Goal: Transaction & Acquisition: Book appointment/travel/reservation

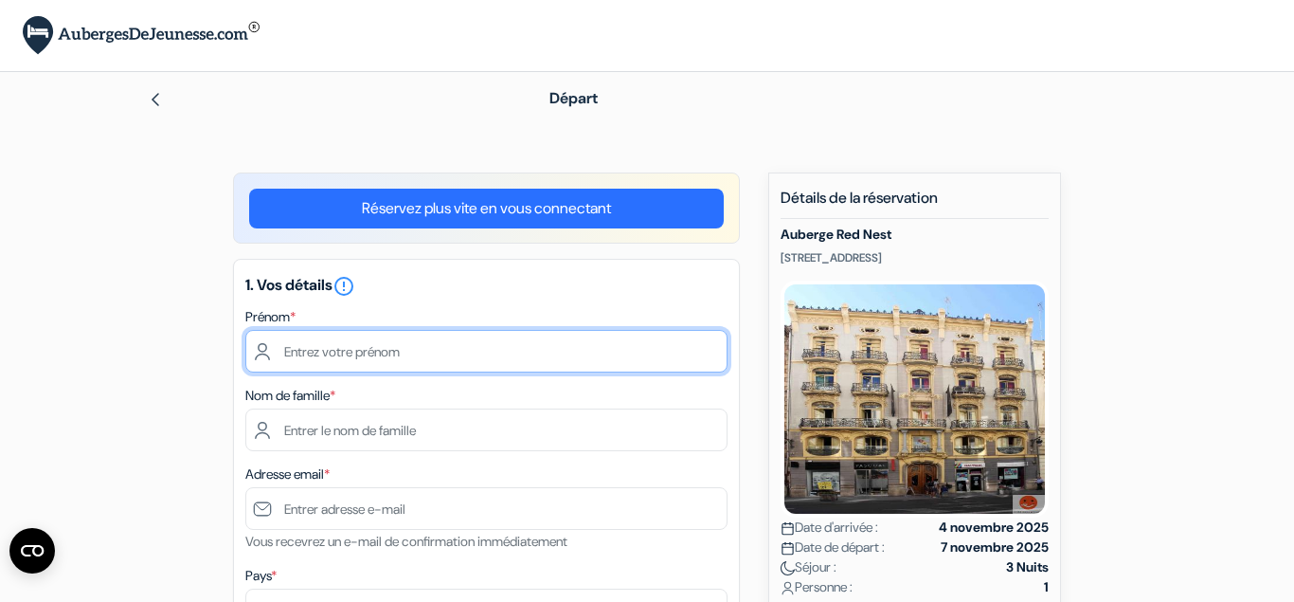
click at [550, 370] on input "text" at bounding box center [486, 351] width 482 height 43
type input "Lola"
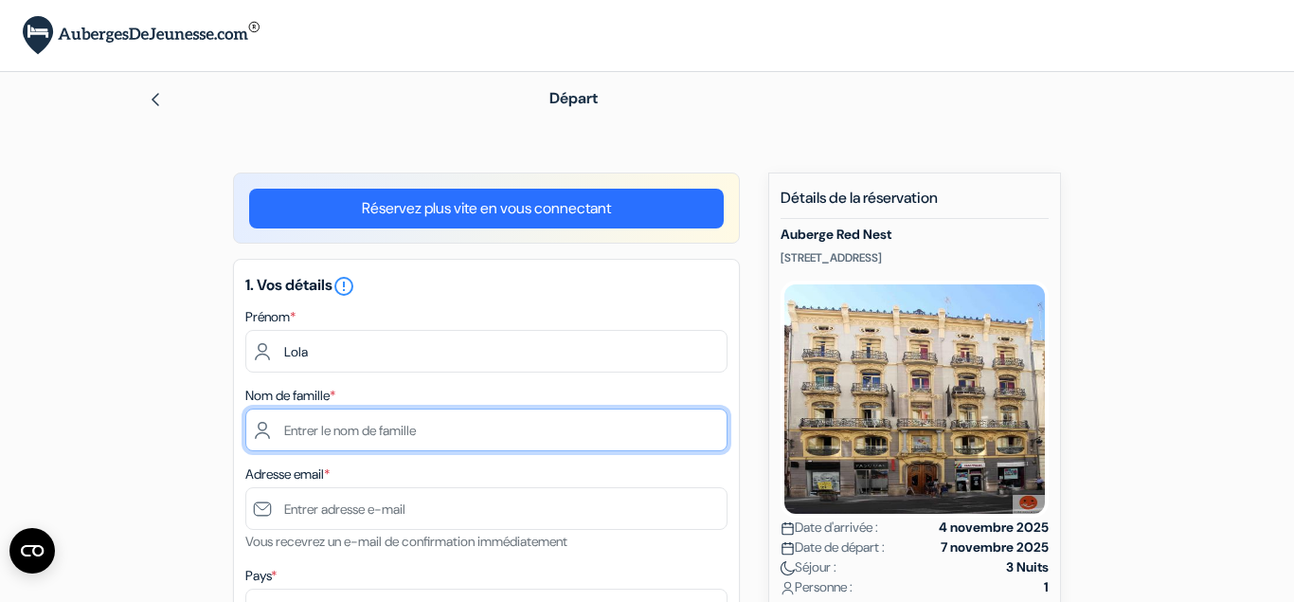
click at [438, 419] on input "text" at bounding box center [486, 429] width 482 height 43
type input "LEBRUN"
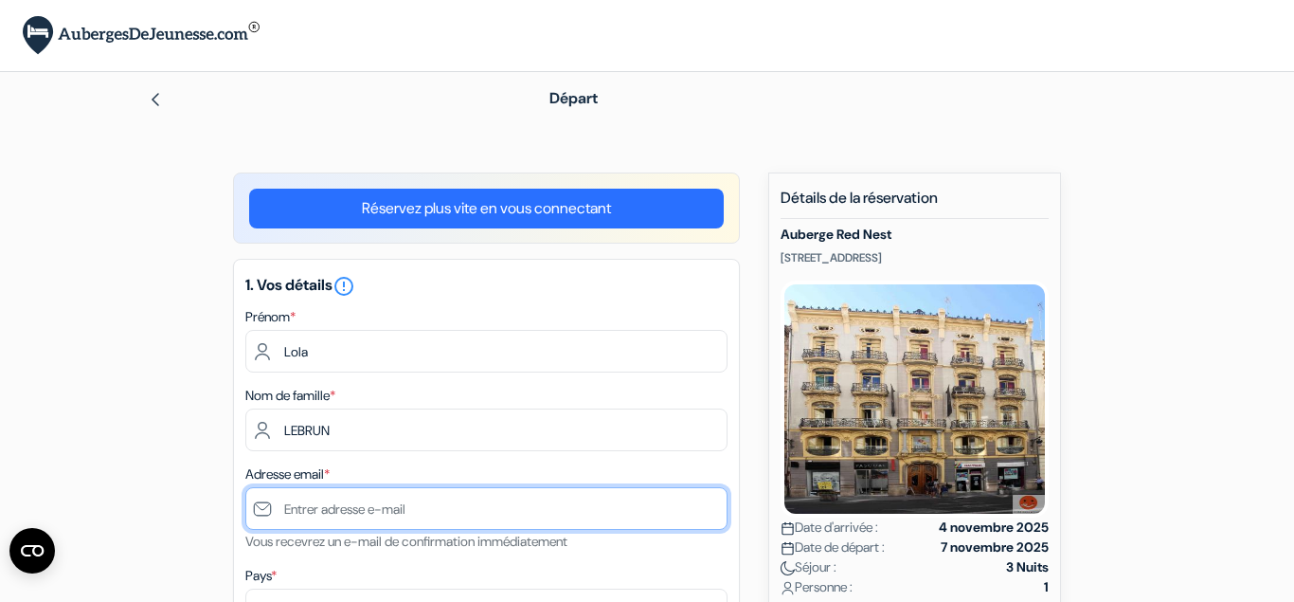
click at [337, 513] on input "text" at bounding box center [486, 508] width 482 height 43
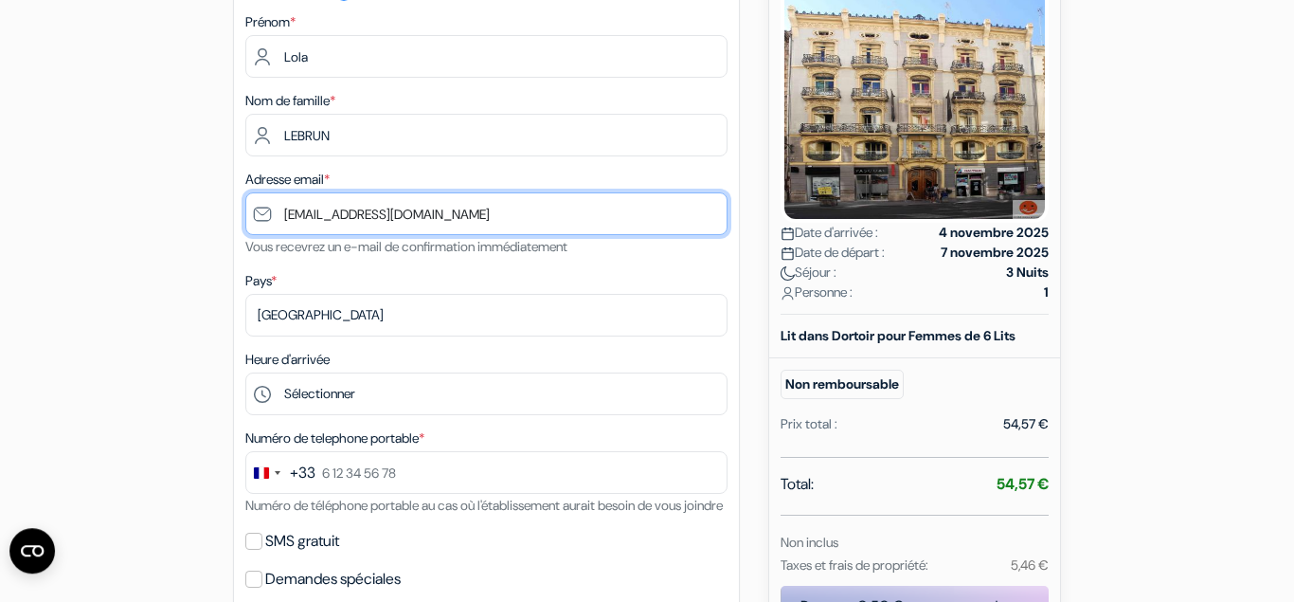
scroll to position [300, 0]
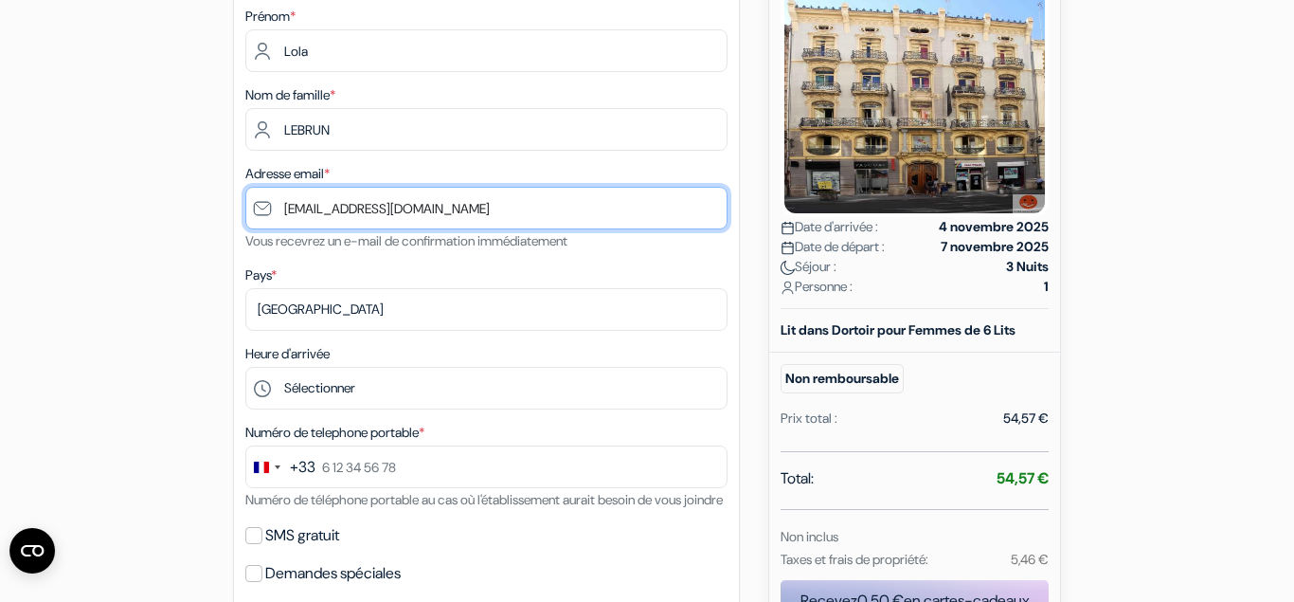
type input "[EMAIL_ADDRESS][DOMAIN_NAME]"
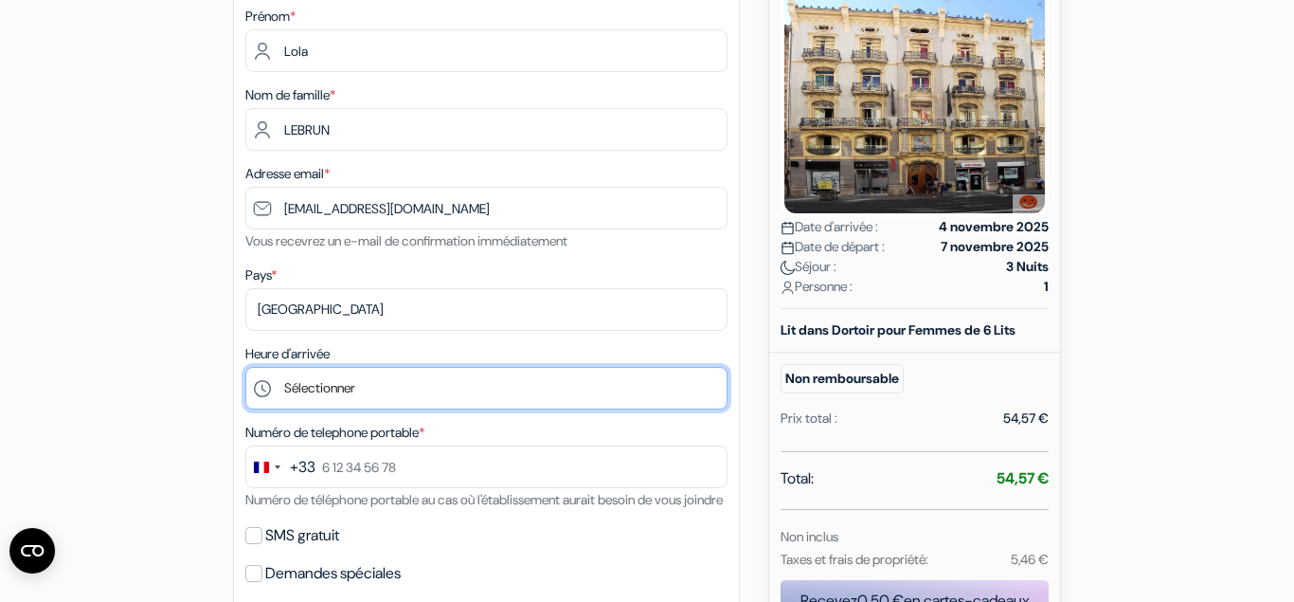
click at [245, 367] on select "Sélectionner 15:00 16:00 17:00 18:00 19:00 20:00 21:00 22:00 23:00" at bounding box center [486, 388] width 482 height 43
select select "22"
click option "22:00" at bounding box center [0, 0] width 0 height 0
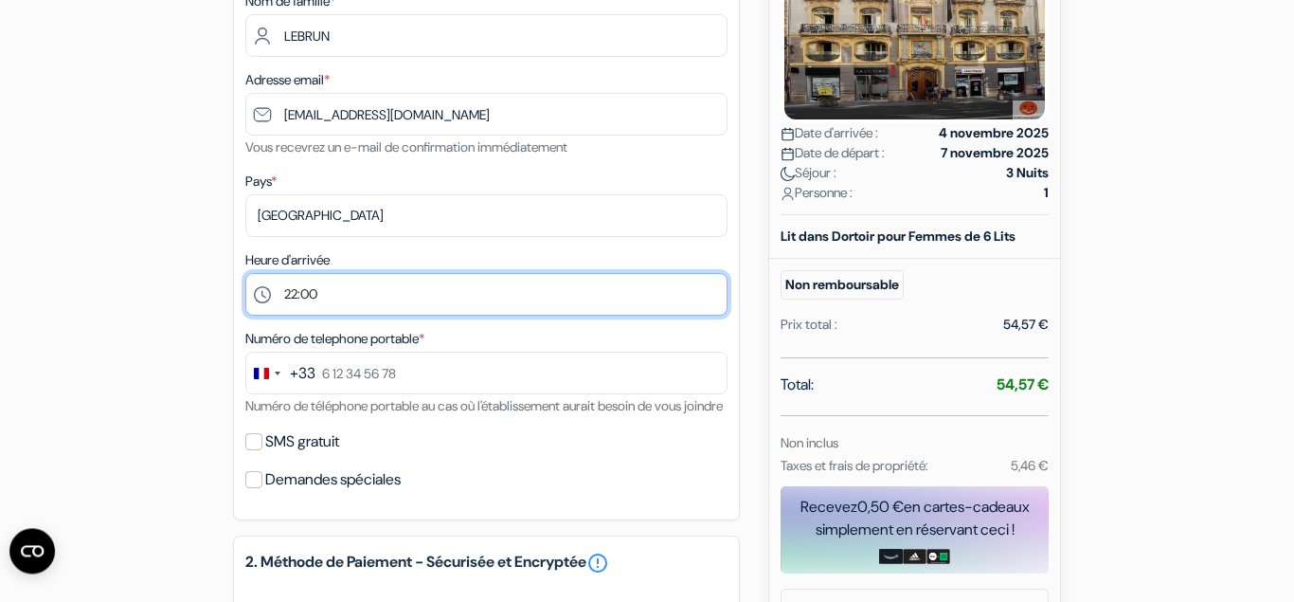
scroll to position [404, 0]
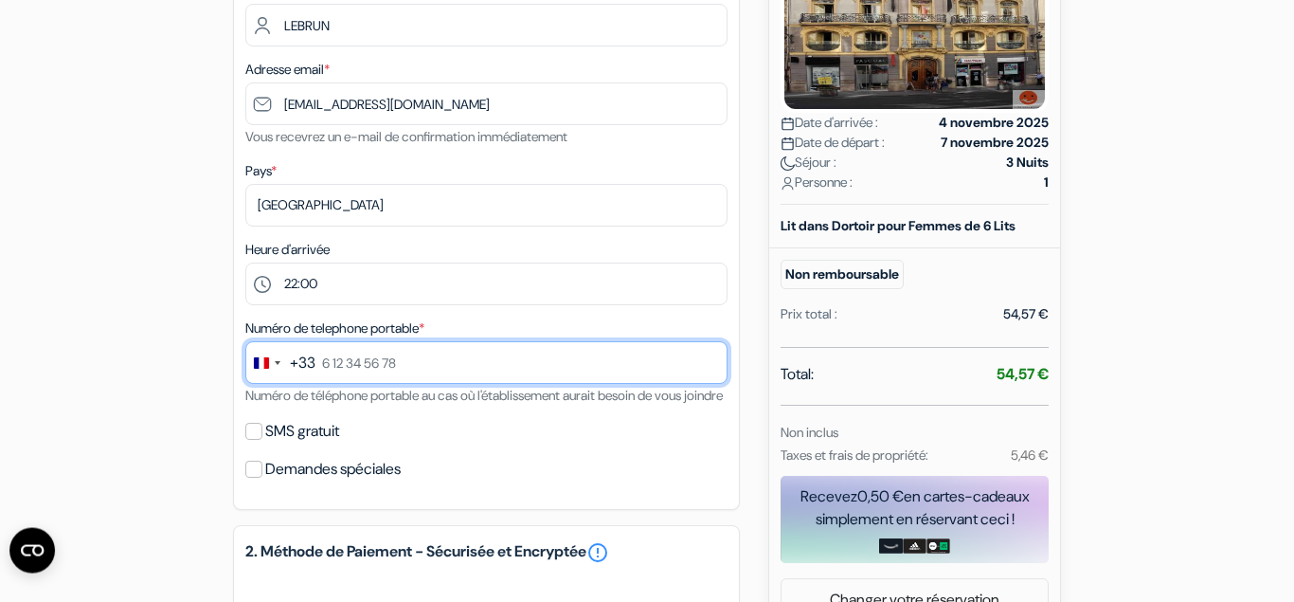
click at [441, 354] on input "text" at bounding box center [486, 362] width 482 height 43
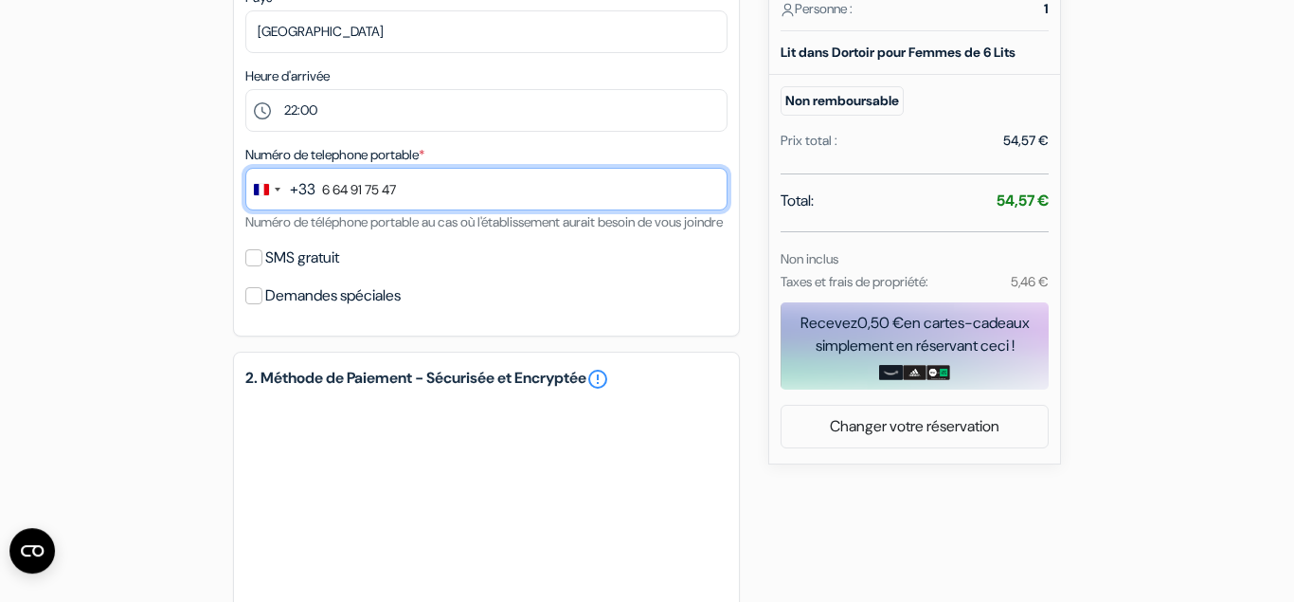
type input "6 64 91 75 47"
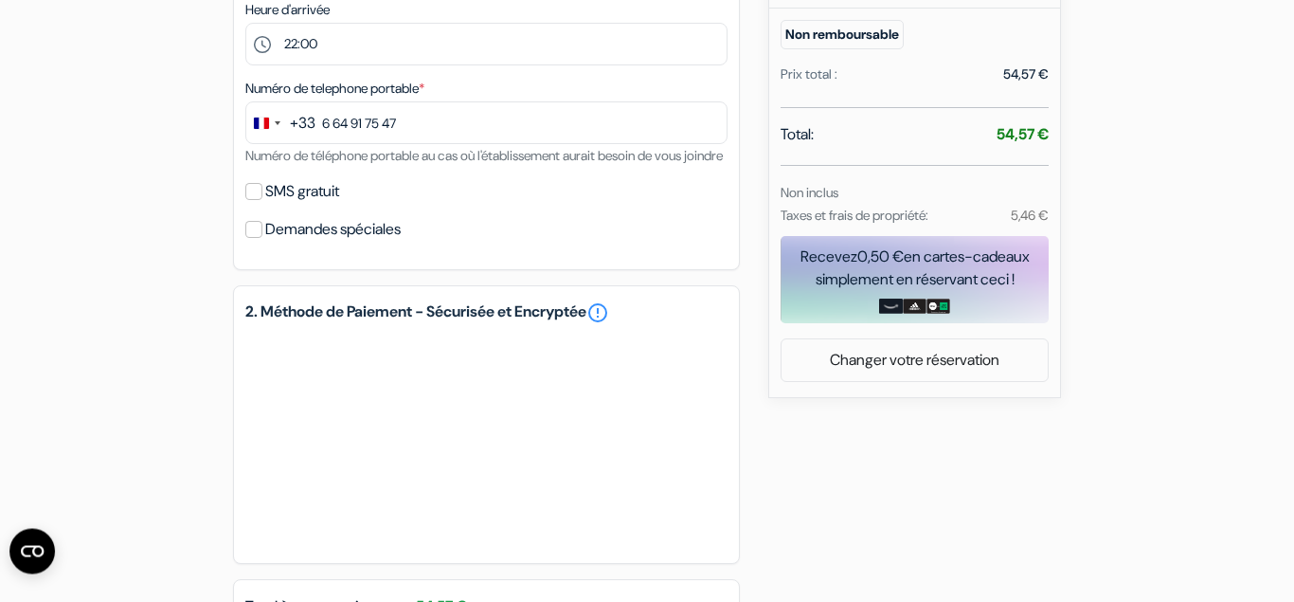
click at [258, 200] on input "SMS gratuit" at bounding box center [253, 191] width 17 height 17
checkbox input "true"
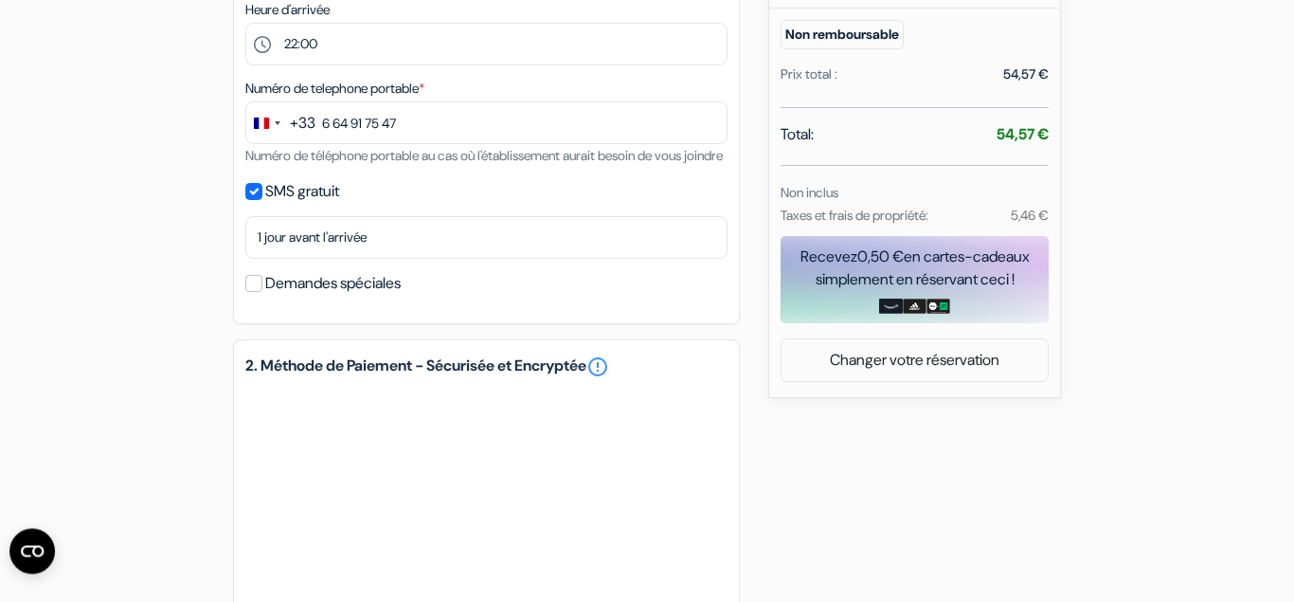
click at [258, 296] on div "Demandes spéciales" at bounding box center [486, 283] width 482 height 27
click at [255, 292] on input "Demandes spéciales" at bounding box center [253, 283] width 17 height 17
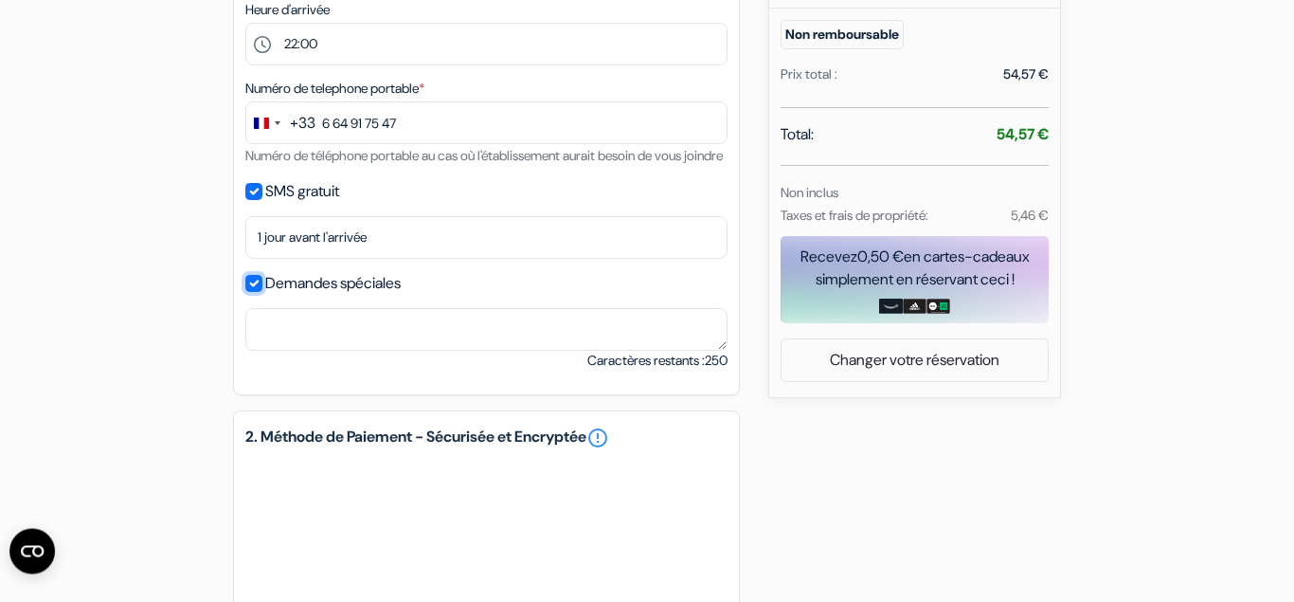
click at [255, 292] on input "Demandes spéciales" at bounding box center [253, 283] width 17 height 17
checkbox input "false"
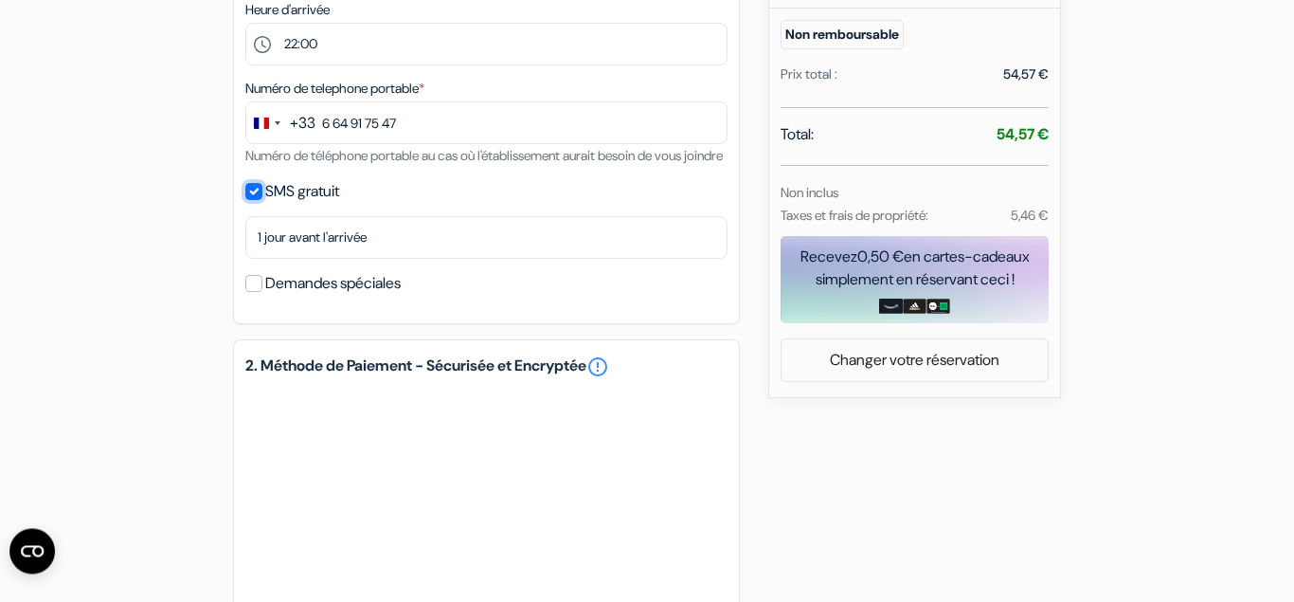
click at [250, 200] on input "SMS gratuit" at bounding box center [253, 191] width 17 height 17
checkbox input "false"
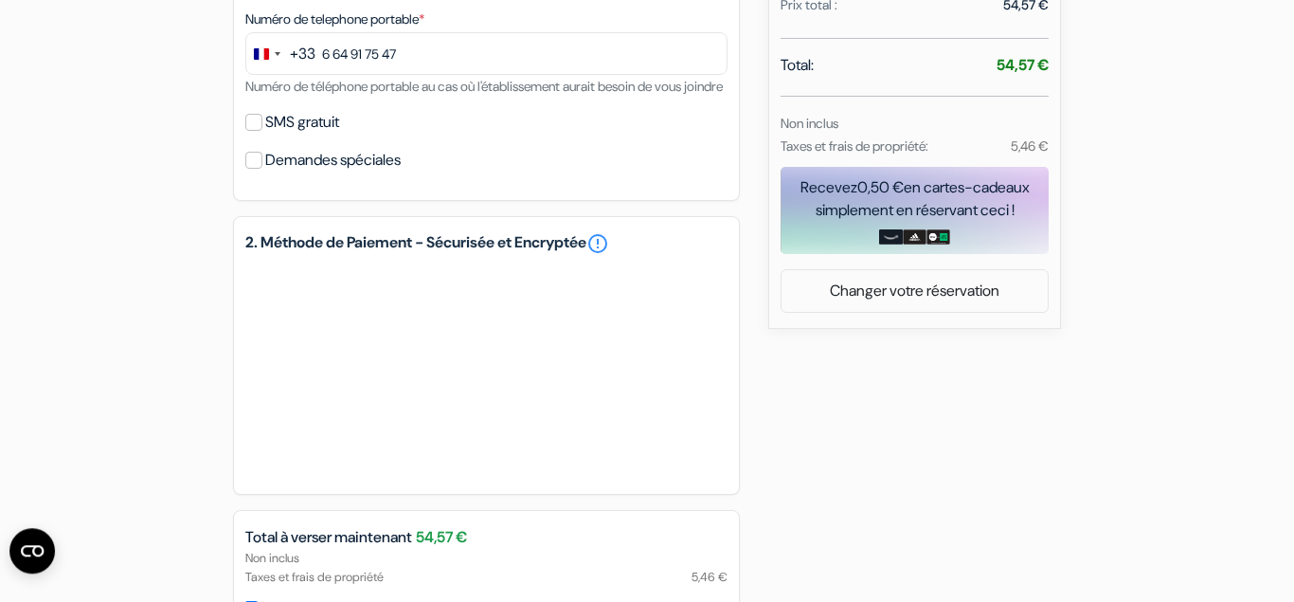
scroll to position [866, 0]
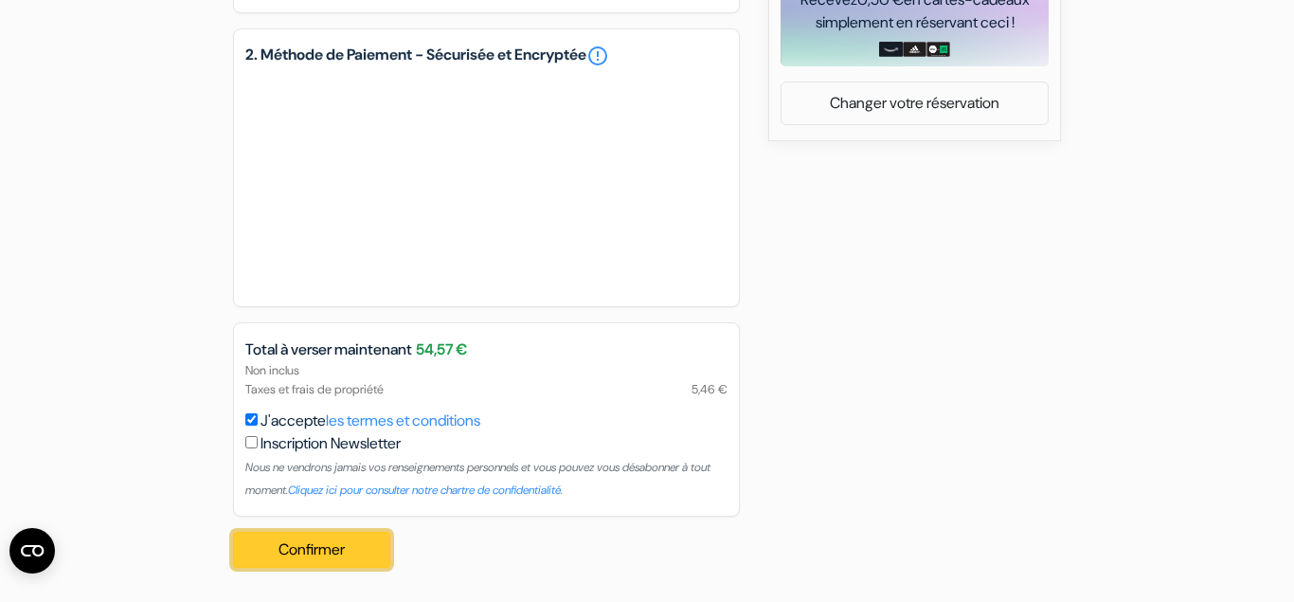
click at [351, 538] on button "Confirmer Loading..." at bounding box center [311, 549] width 157 height 36
click at [337, 558] on button "Confirmer Loading..." at bounding box center [311, 549] width 157 height 36
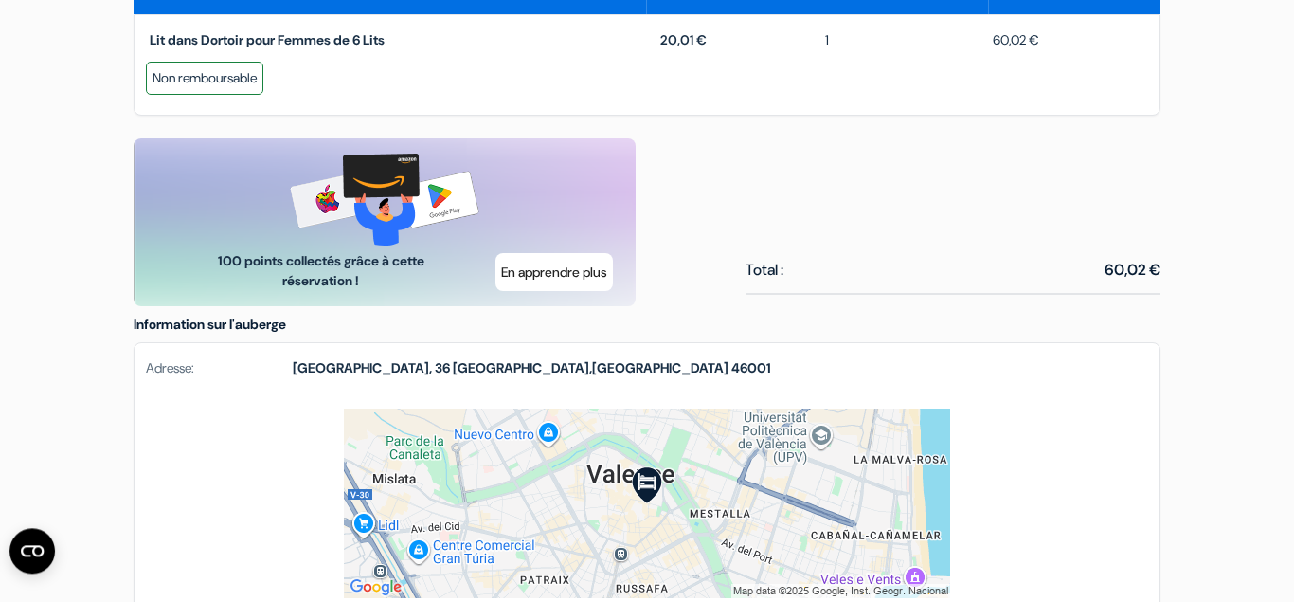
scroll to position [972, 0]
